Goal: Transaction & Acquisition: Obtain resource

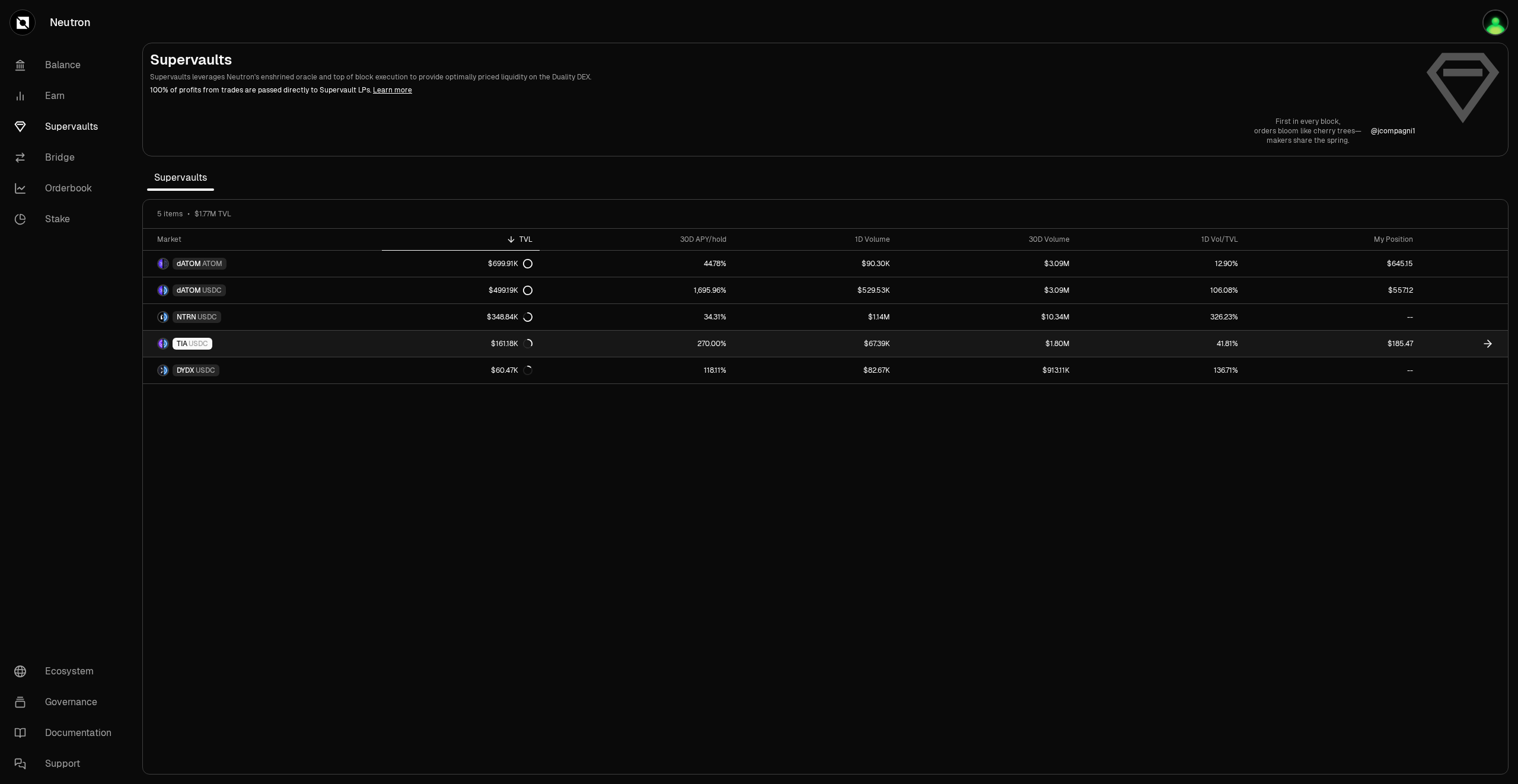
click at [1484, 344] on icon at bounding box center [1488, 343] width 12 height 12
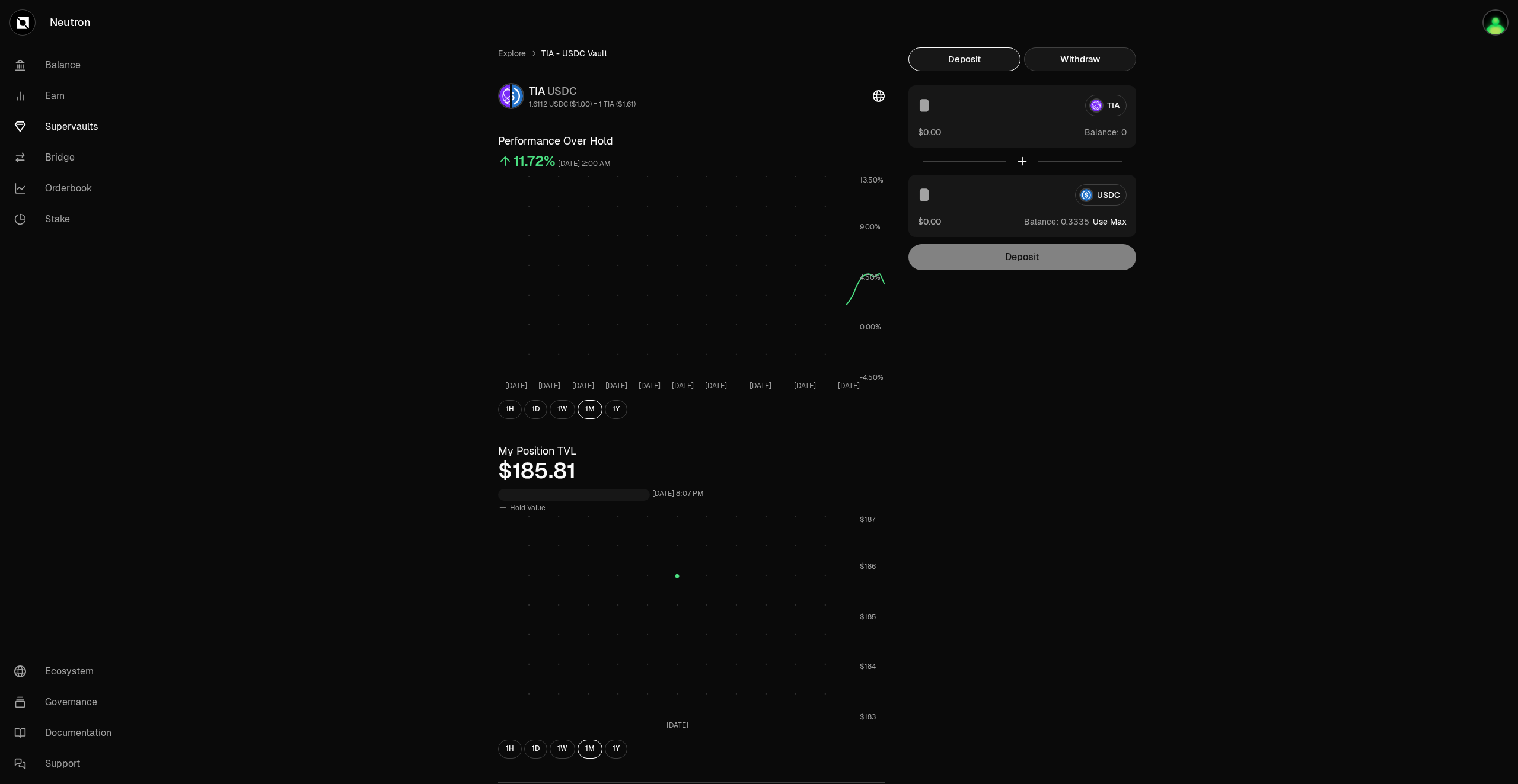
click at [1054, 62] on button "Withdraw" at bounding box center [1080, 59] width 112 height 24
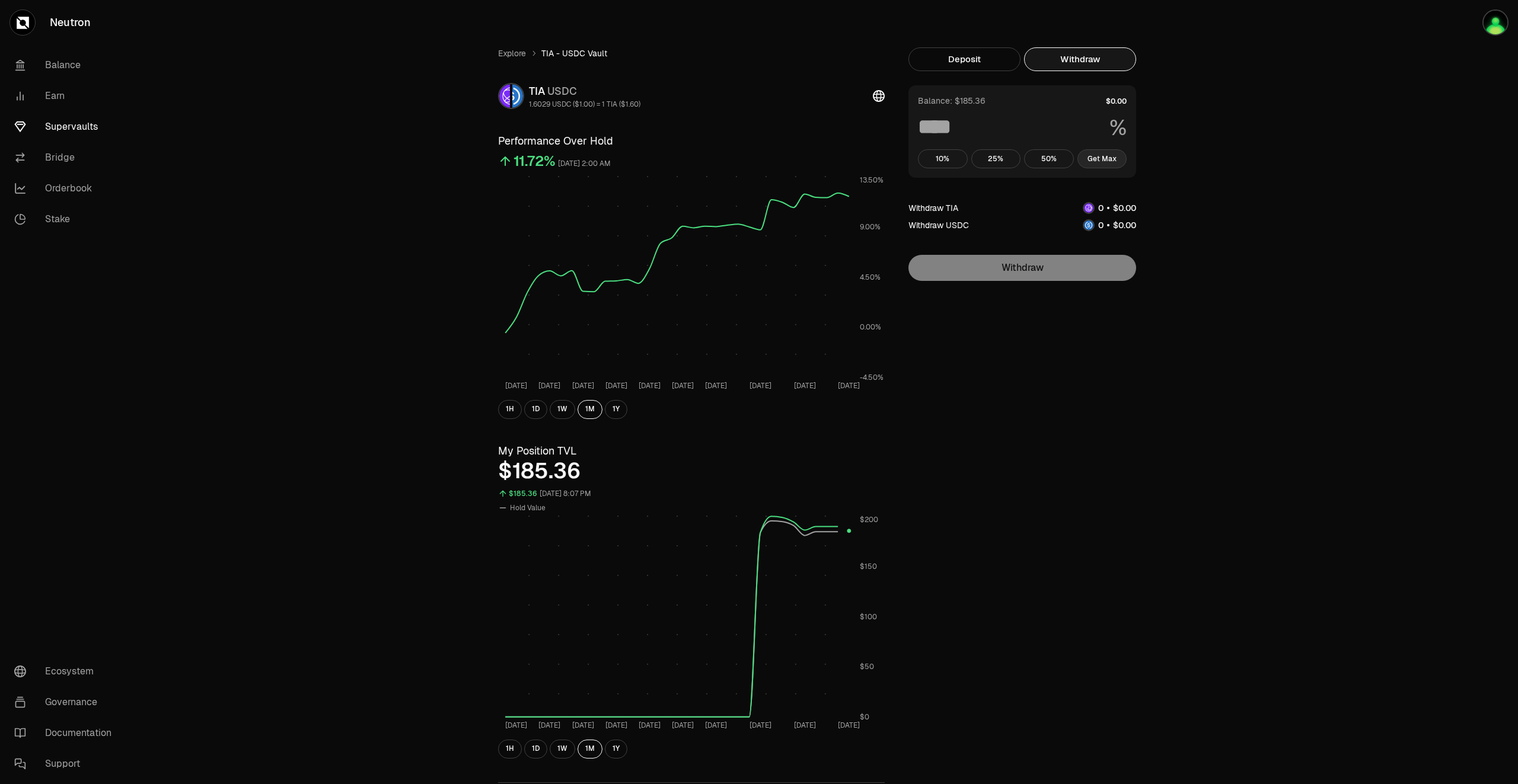
click at [1110, 162] on button "Get Max" at bounding box center [1103, 159] width 50 height 19
type input "***"
click at [60, 125] on link "Supervaults" at bounding box center [66, 127] width 123 height 31
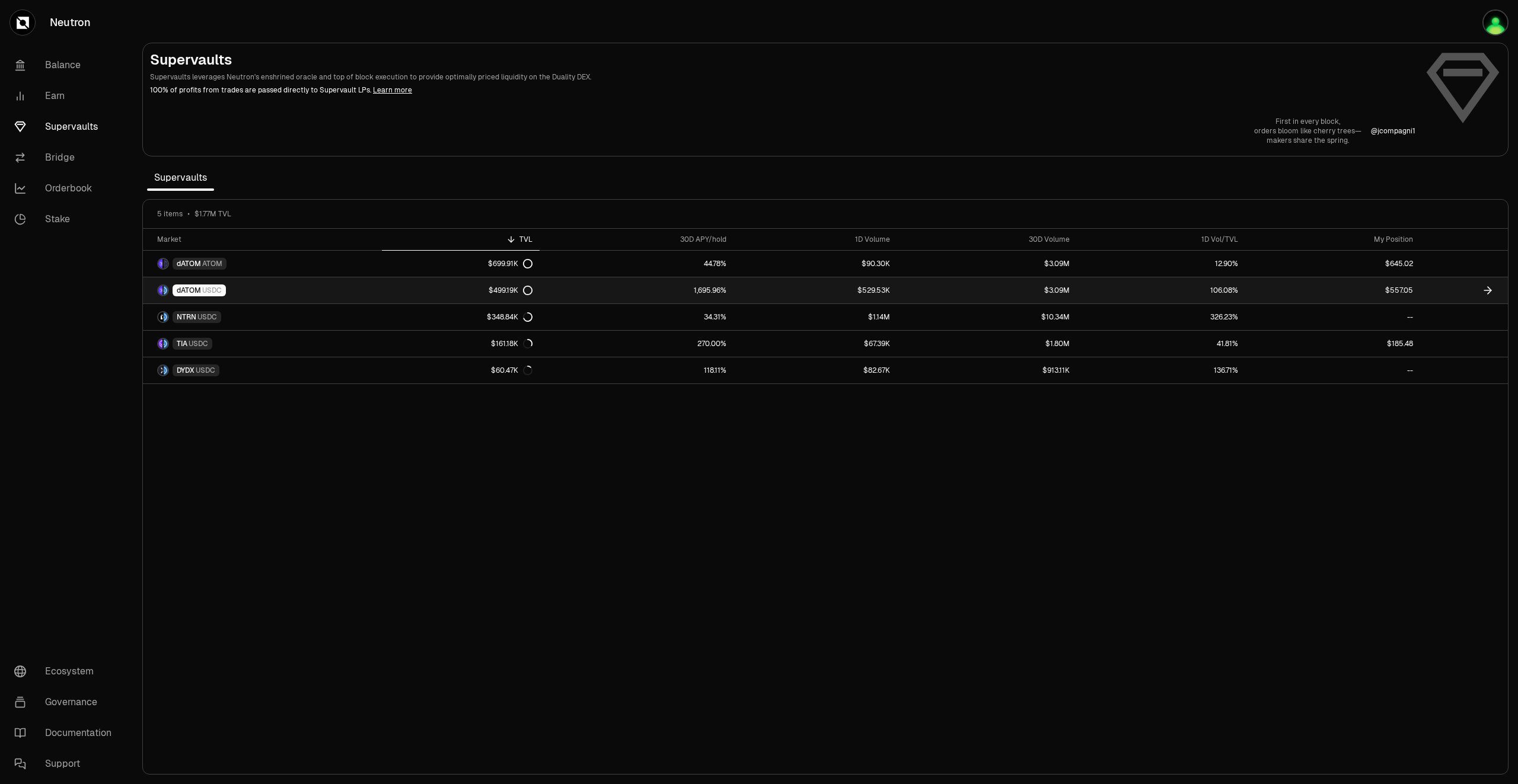
click at [1487, 286] on icon at bounding box center [1488, 290] width 12 height 12
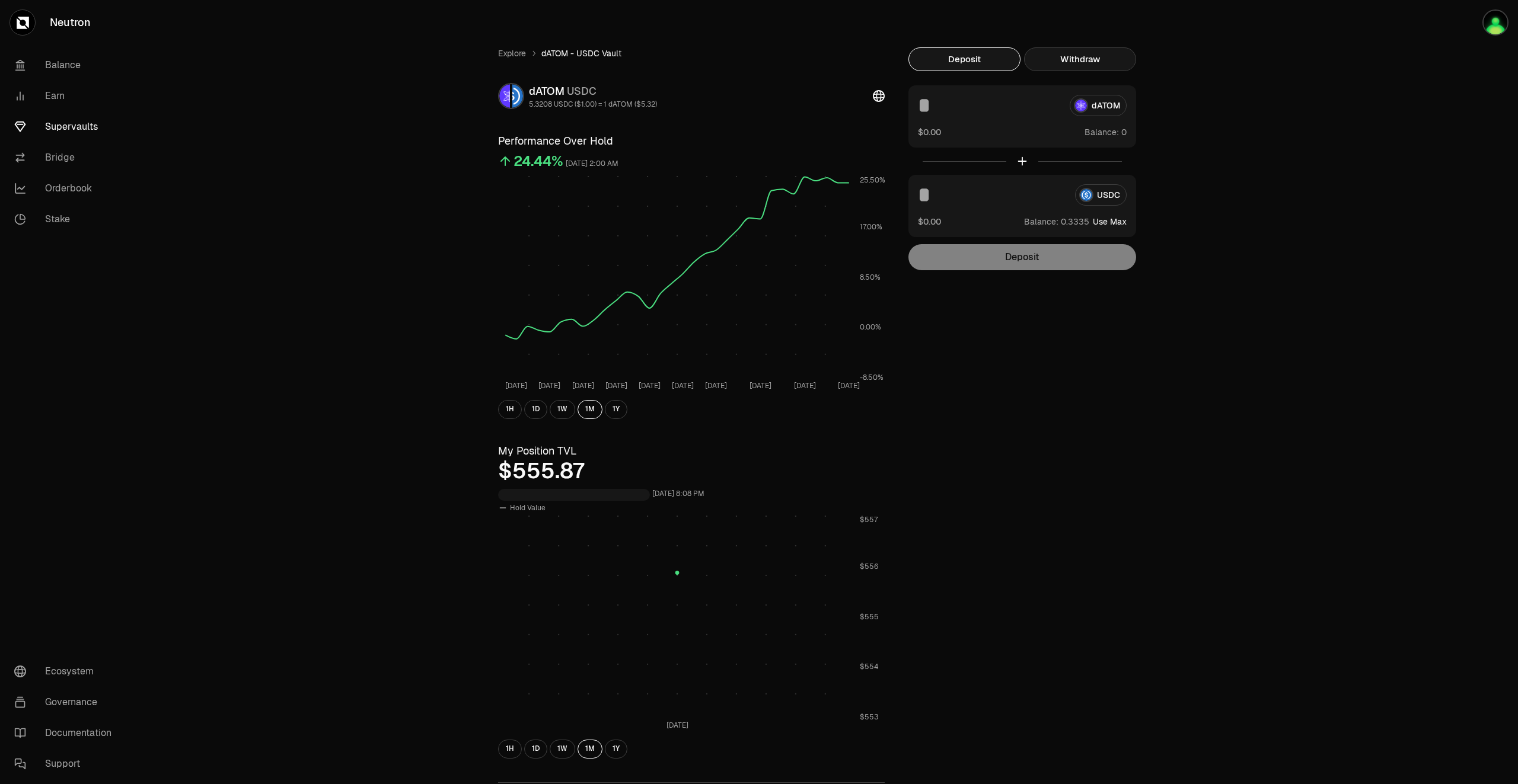
click at [1097, 60] on button "Withdraw" at bounding box center [1080, 59] width 112 height 24
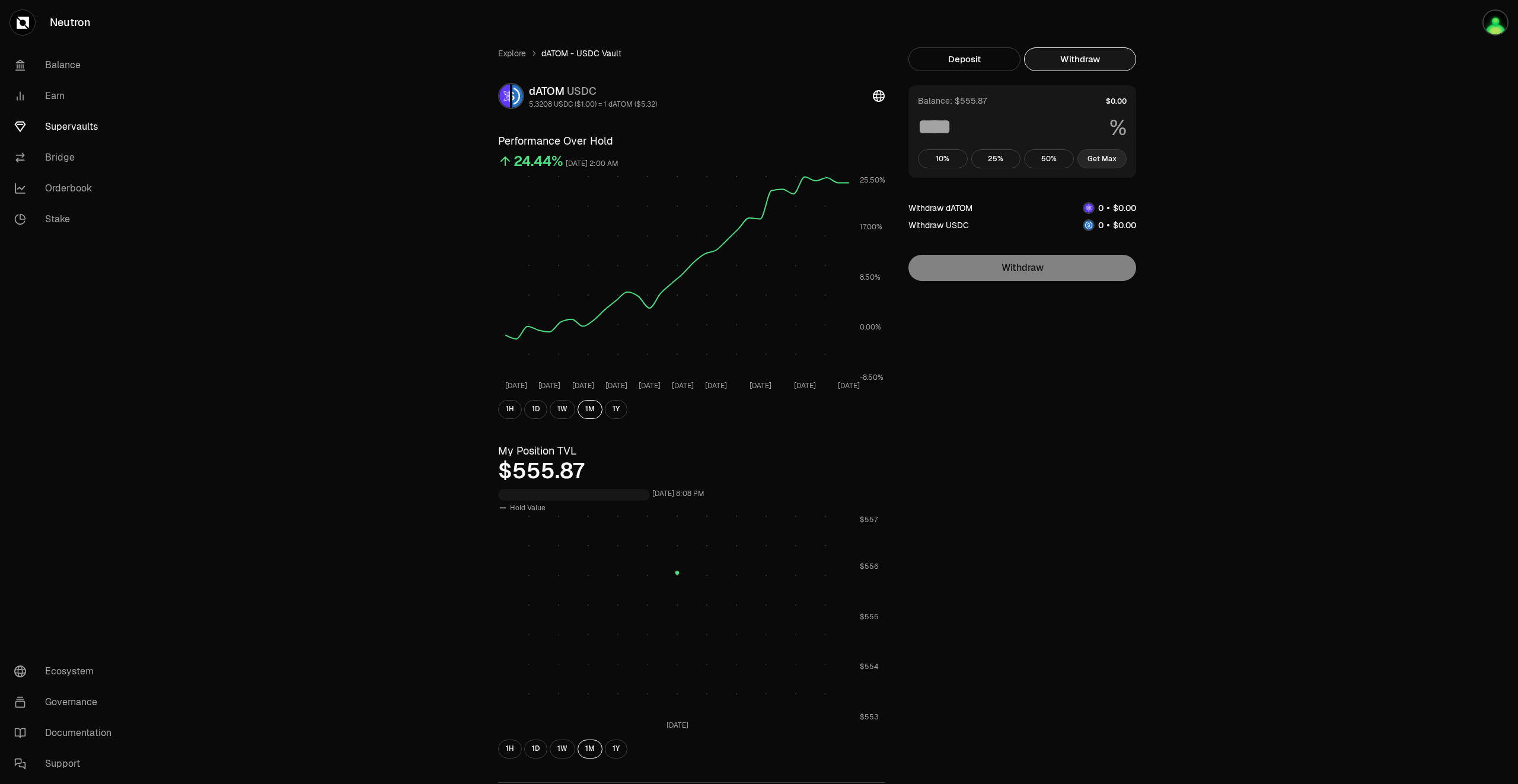
click at [1103, 153] on button "Get Max" at bounding box center [1103, 159] width 50 height 19
type input "***"
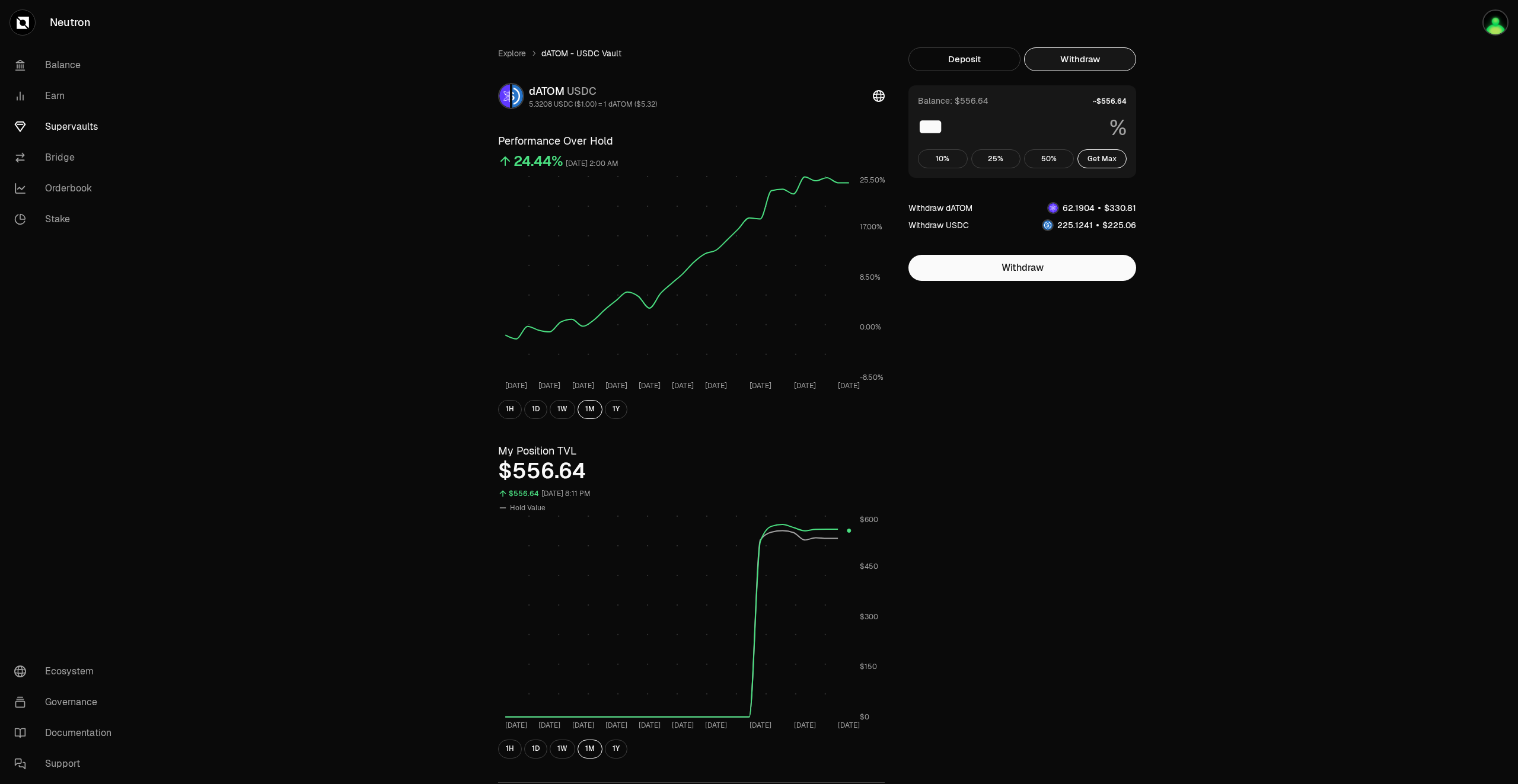
click at [74, 130] on link "Supervaults" at bounding box center [66, 127] width 123 height 31
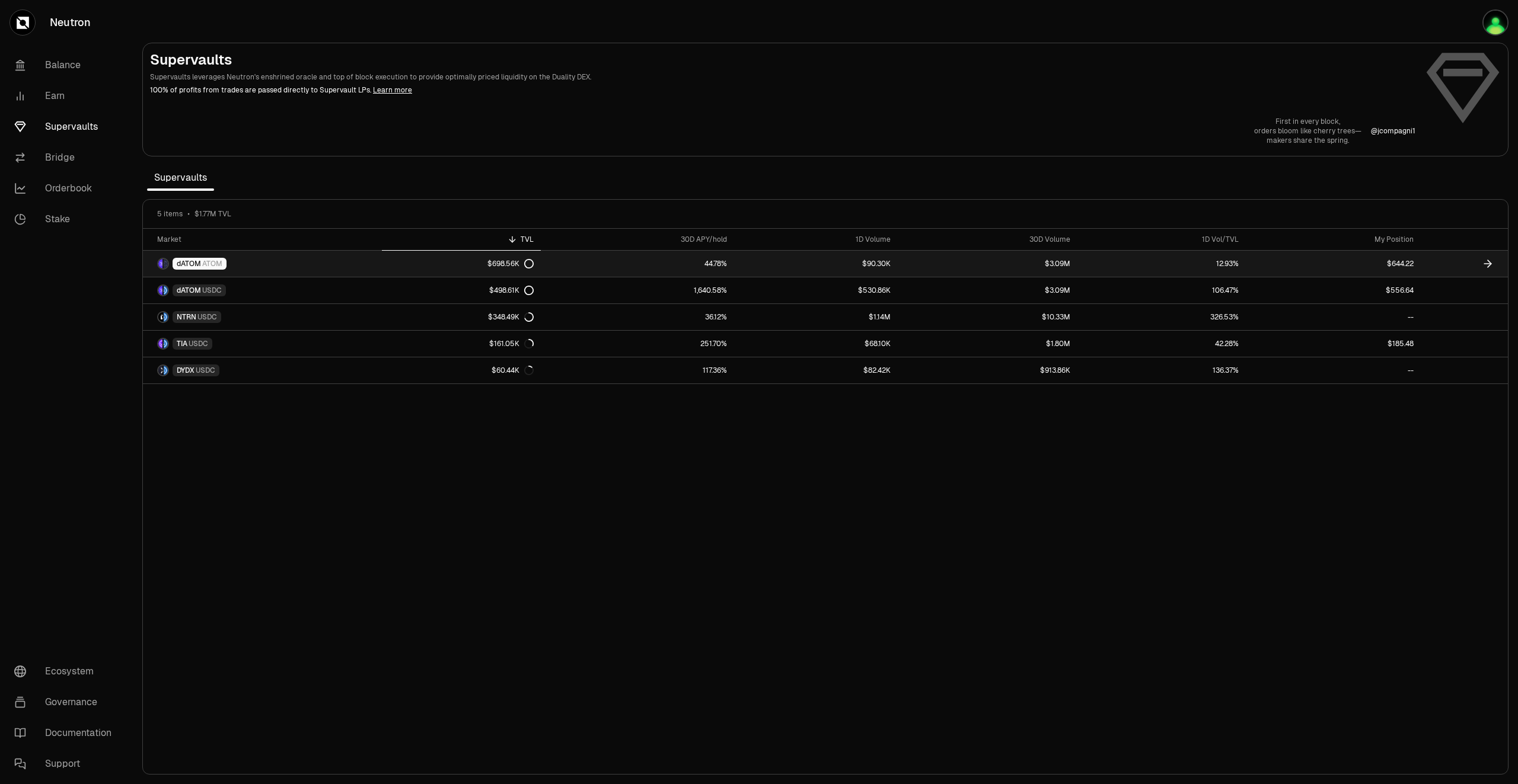
click at [1482, 264] on icon at bounding box center [1488, 263] width 12 height 12
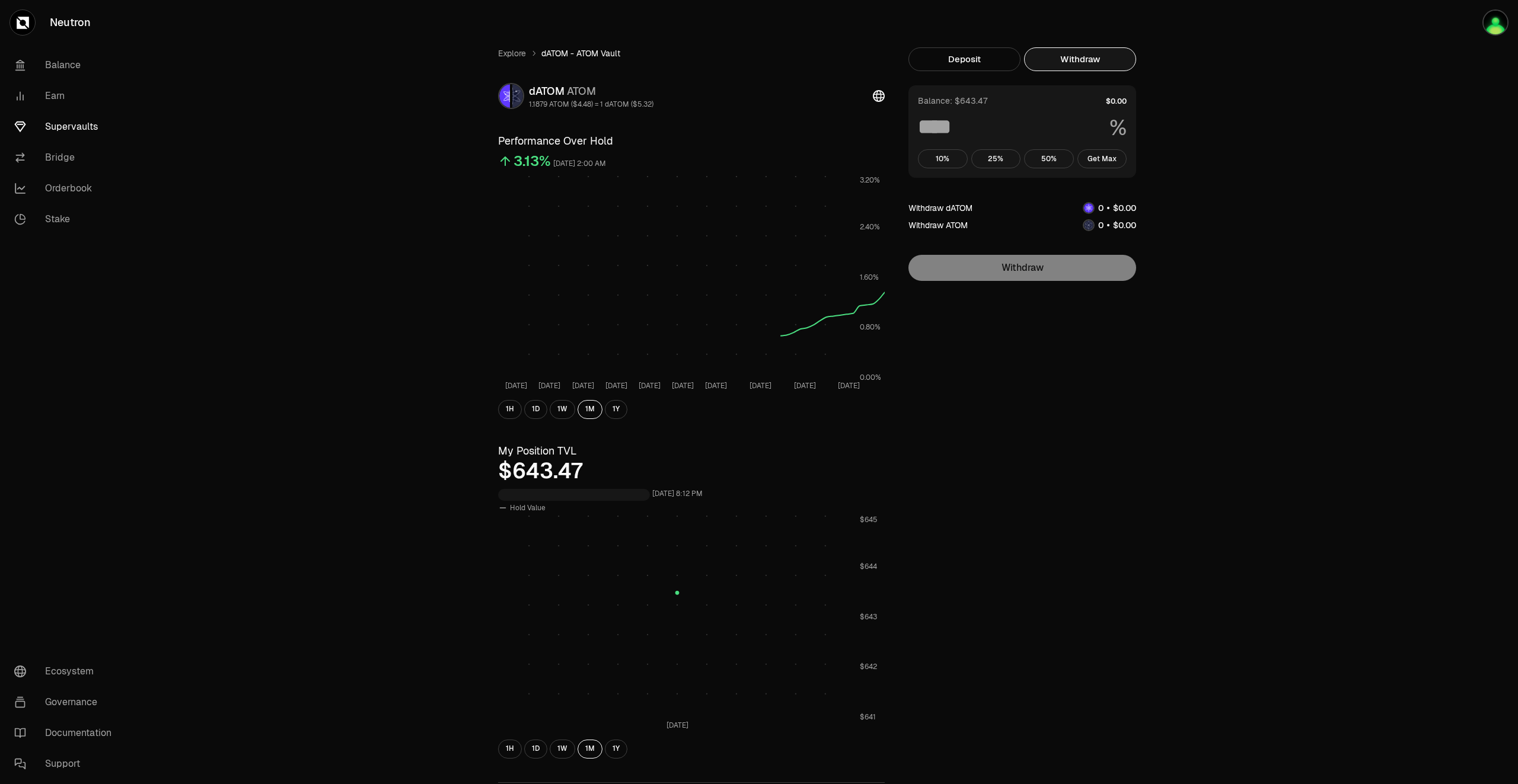
click at [1068, 60] on button "Withdraw" at bounding box center [1080, 59] width 112 height 24
click at [1098, 162] on button "Get Max" at bounding box center [1103, 159] width 50 height 19
type input "***"
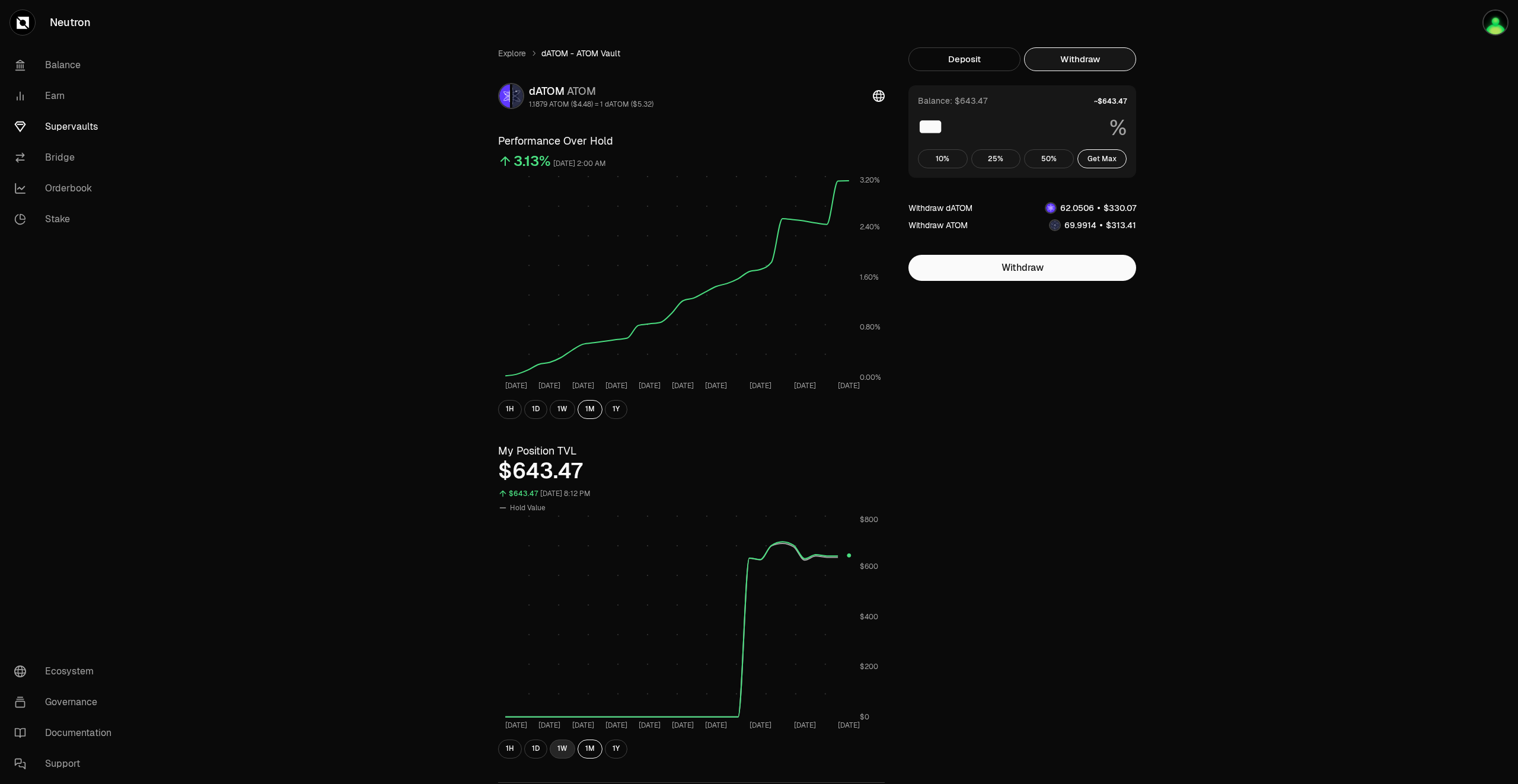
click at [556, 752] on button "1W" at bounding box center [562, 749] width 25 height 19
click at [564, 406] on button "1W" at bounding box center [562, 409] width 25 height 19
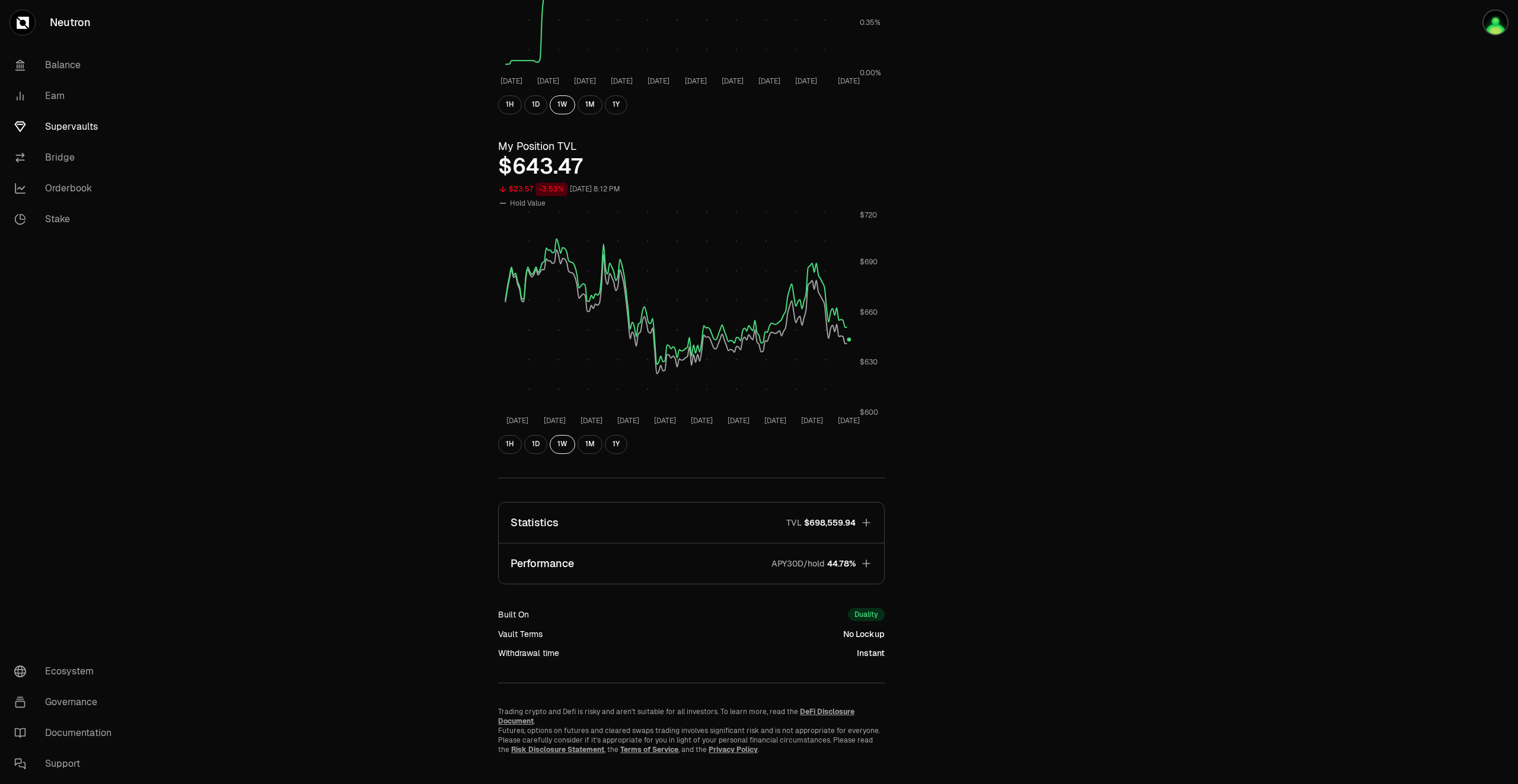
scroll to position [313, 0]
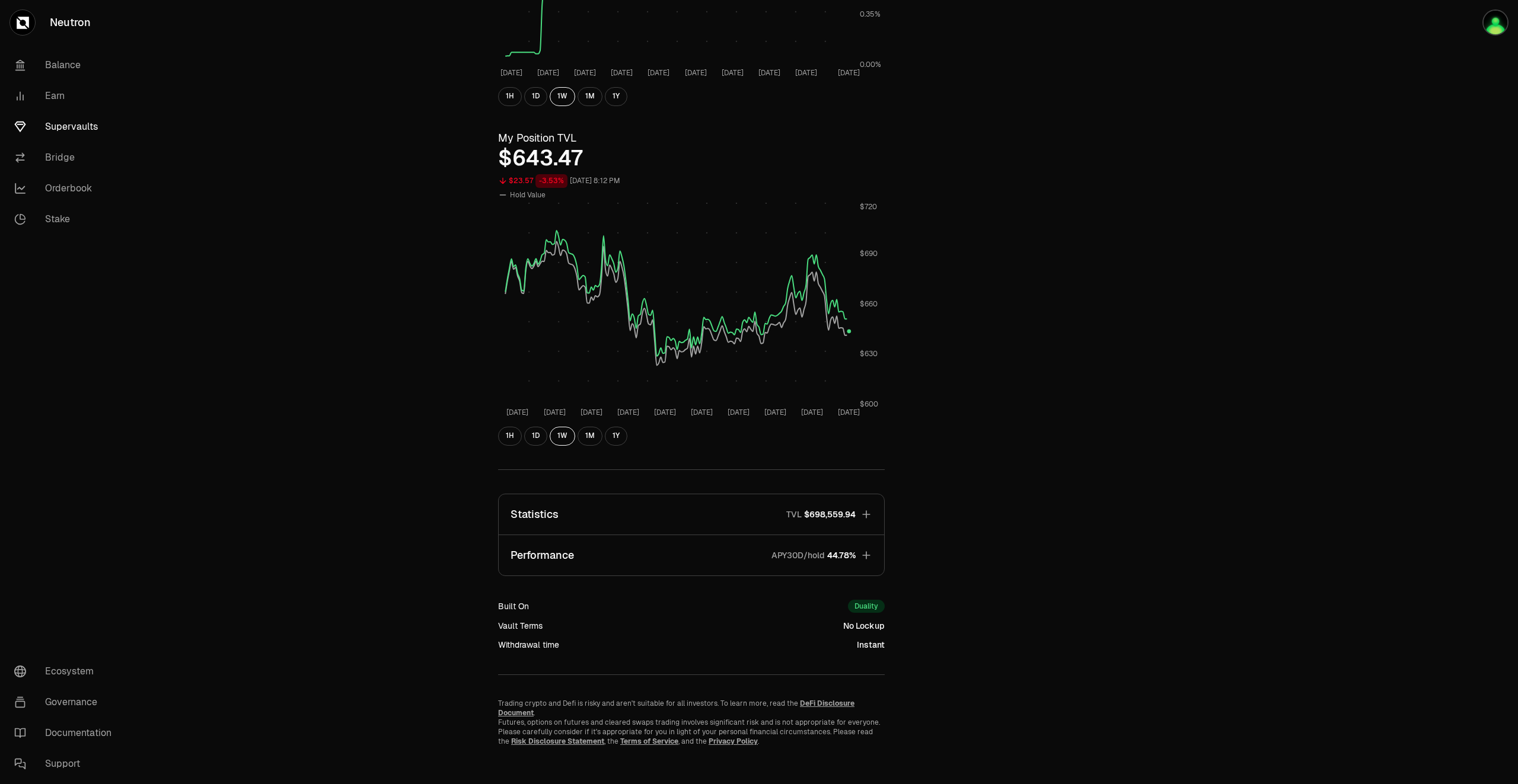
click at [853, 561] on span "44.78%" at bounding box center [841, 555] width 29 height 12
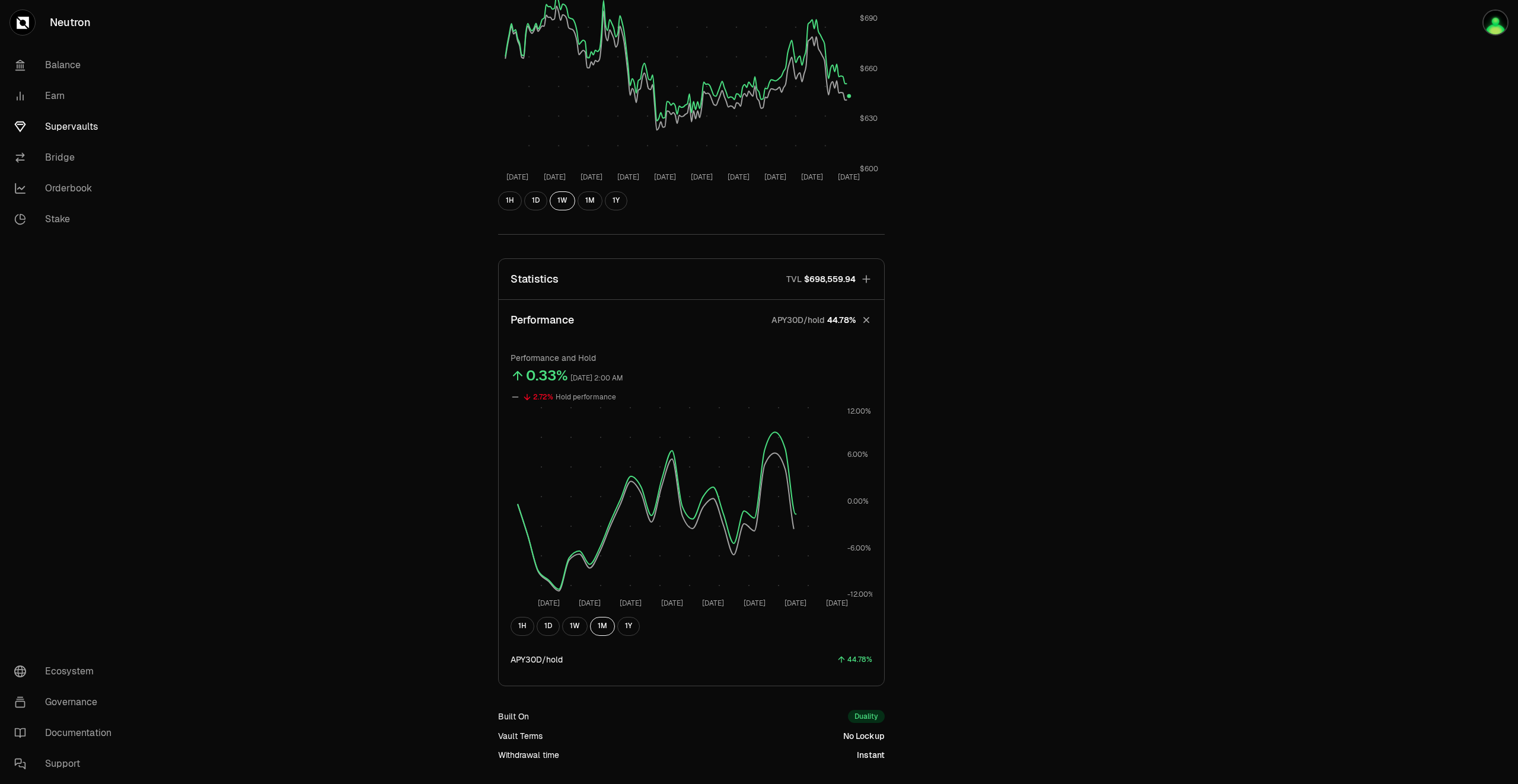
scroll to position [550, 0]
click at [576, 624] on button "1W" at bounding box center [575, 625] width 25 height 19
